Goal: Task Accomplishment & Management: Complete application form

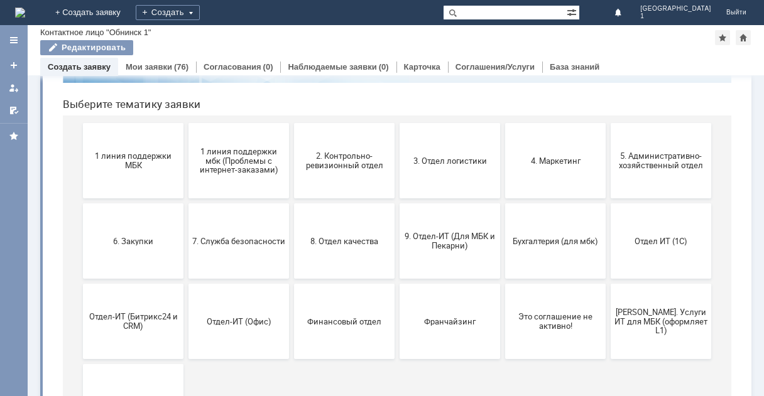
scroll to position [126, 0]
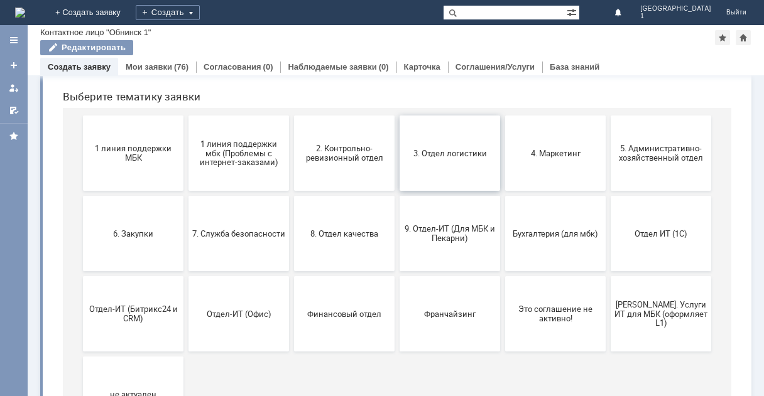
click at [462, 157] on span "3. Отдел логистики" at bounding box center [449, 152] width 93 height 9
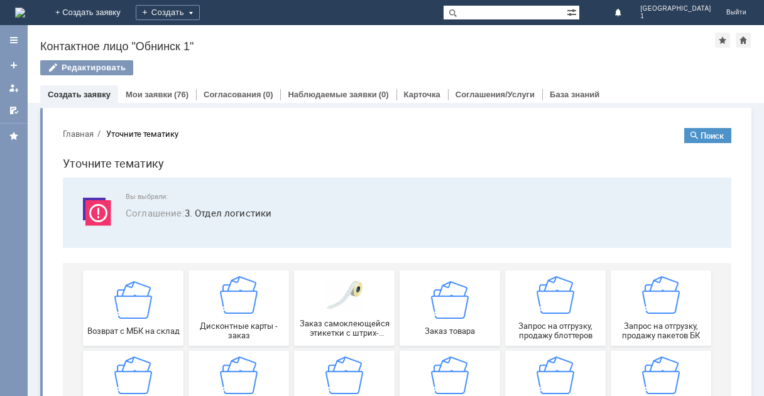
scroll to position [63, 0]
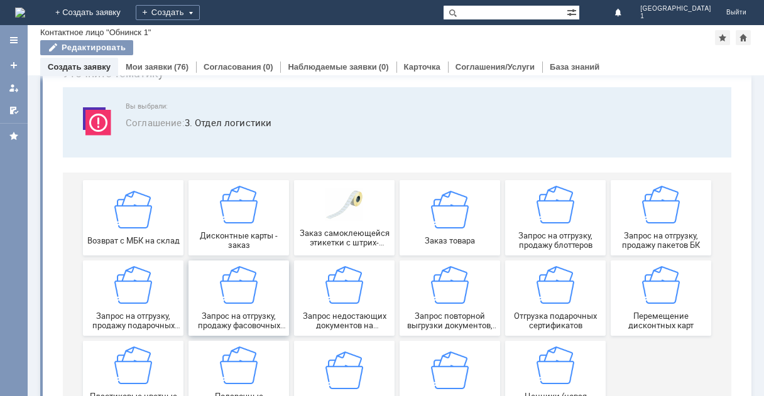
click at [247, 293] on img at bounding box center [239, 285] width 38 height 38
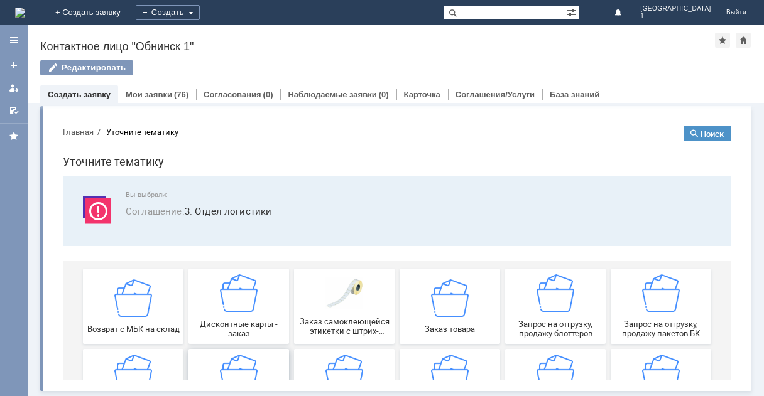
scroll to position [0, 0]
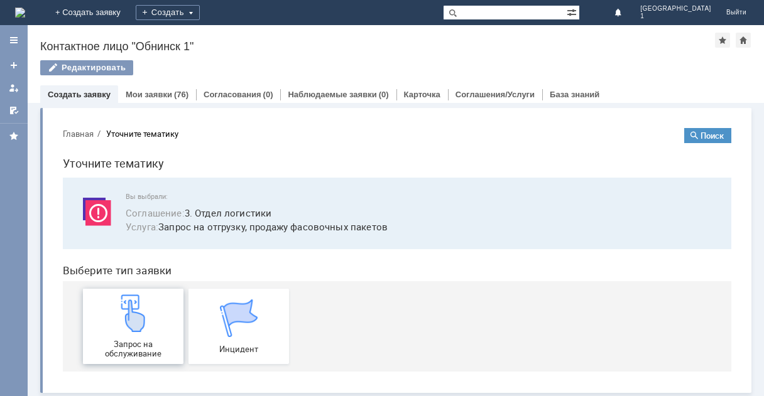
click at [153, 307] on div "Запрос на обслуживание" at bounding box center [133, 327] width 93 height 64
click at [149, 97] on link "Мои заявки" at bounding box center [149, 94] width 46 height 9
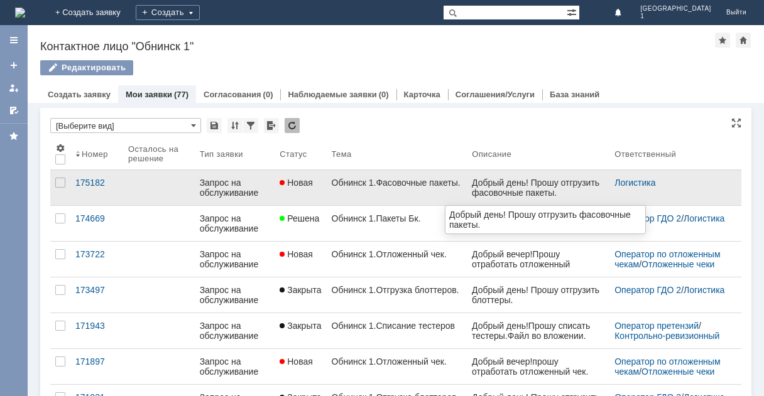
click at [533, 187] on div "Добрый день! Прошу отгрузить фасовочные пакеты." at bounding box center [538, 188] width 133 height 20
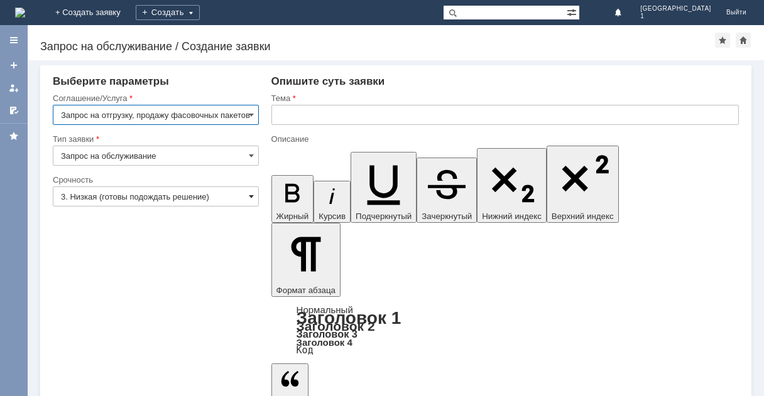
click at [253, 194] on span at bounding box center [251, 197] width 5 height 10
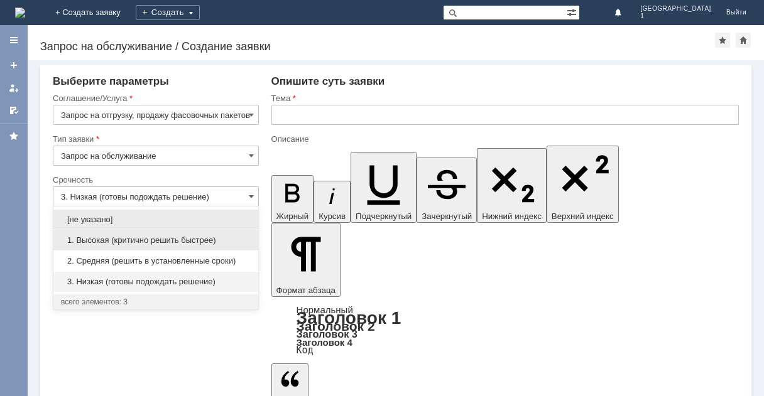
click at [140, 239] on span "1. Высокая (критично решить быстрее)" at bounding box center [156, 241] width 190 height 10
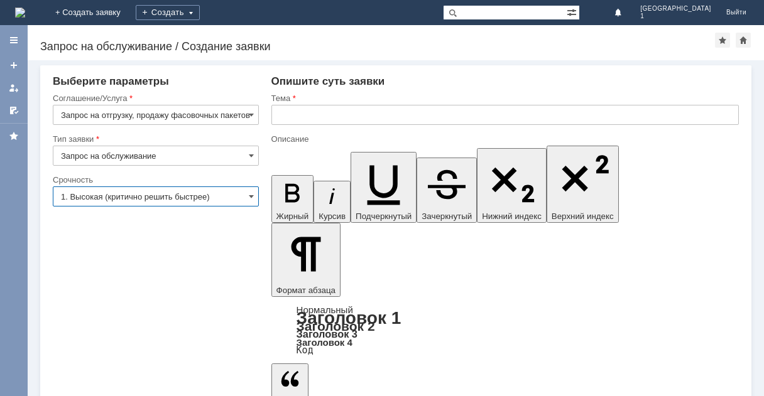
type input "1. Высокая (критично решить быстрее)"
click at [306, 115] on input "text" at bounding box center [504, 115] width 467 height 20
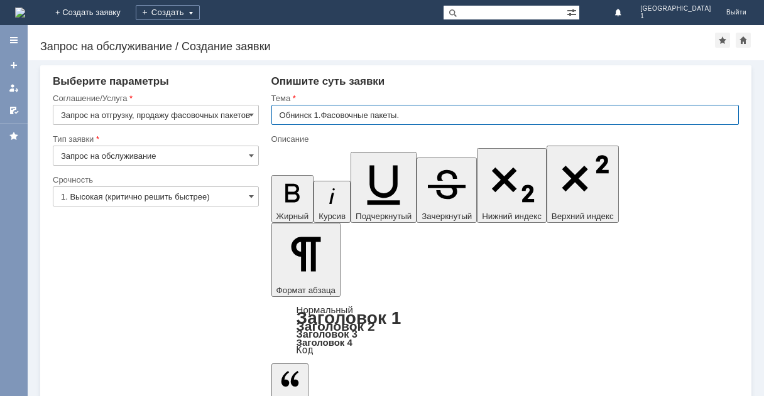
type input "Обнинск 1.Фасовочные пакеты."
